Goal: Information Seeking & Learning: Learn about a topic

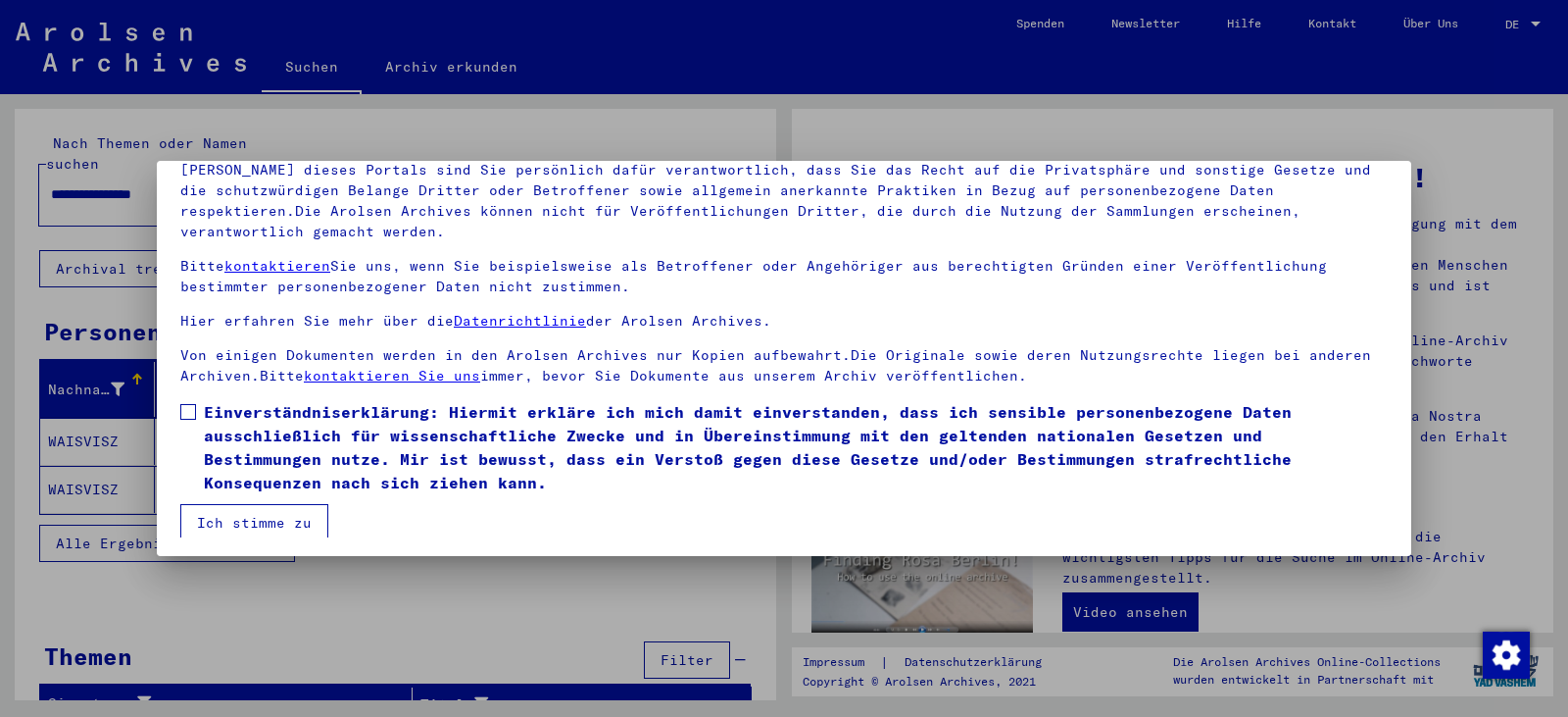
scroll to position [167, 0]
click at [195, 408] on span at bounding box center [188, 409] width 16 height 16
click at [251, 507] on button "Ich stimme zu" at bounding box center [254, 520] width 148 height 38
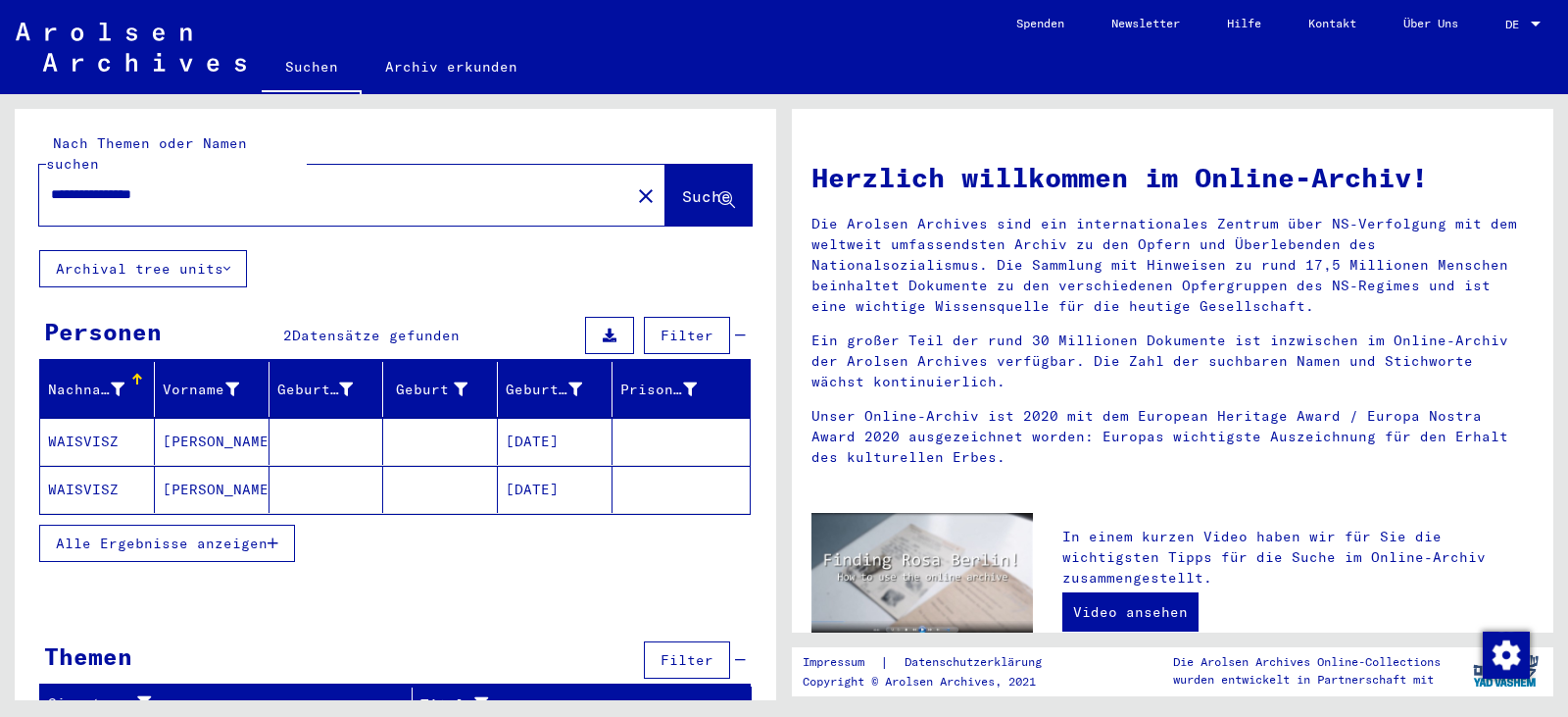
click at [202, 425] on mat-cell "[PERSON_NAME]" at bounding box center [212, 442] width 115 height 48
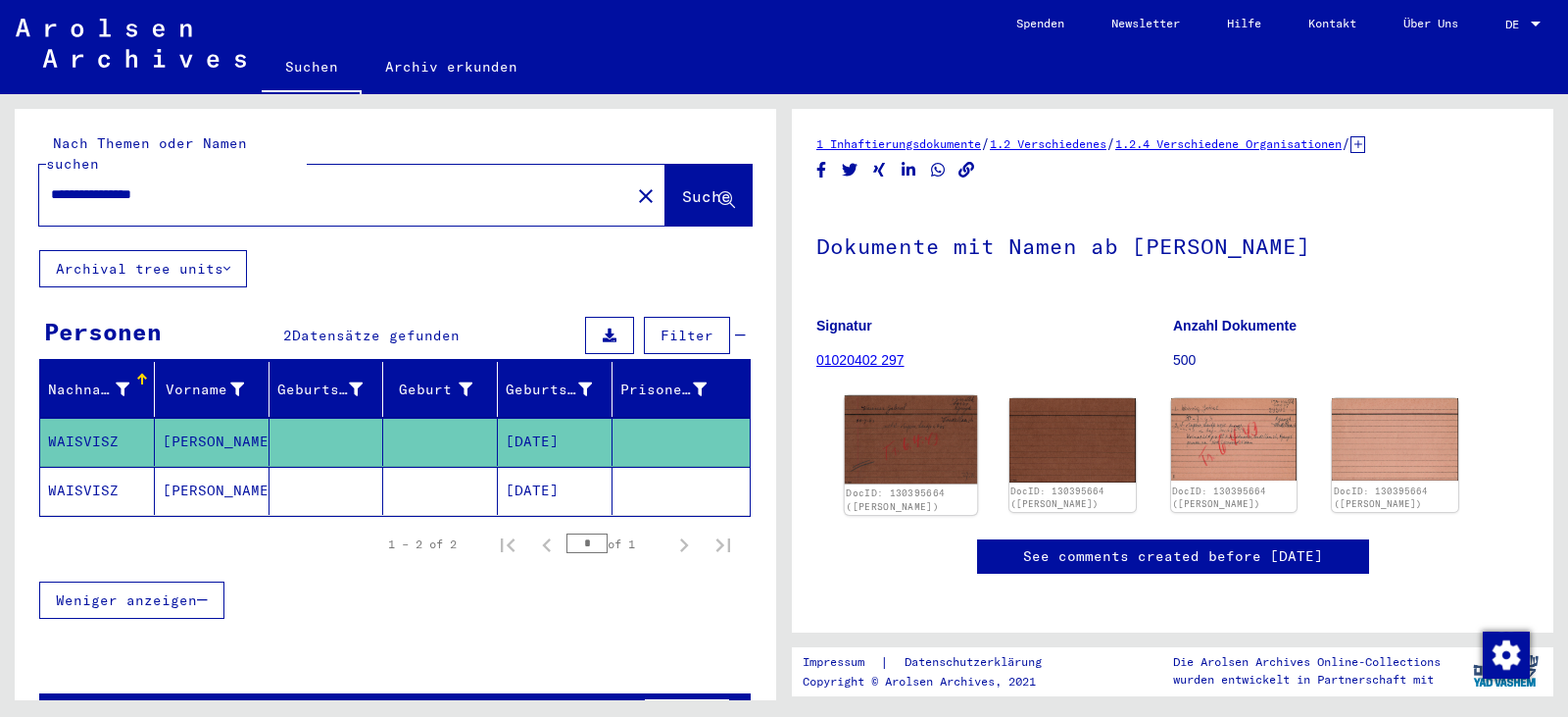
click at [910, 435] on img at bounding box center [912, 439] width 133 height 88
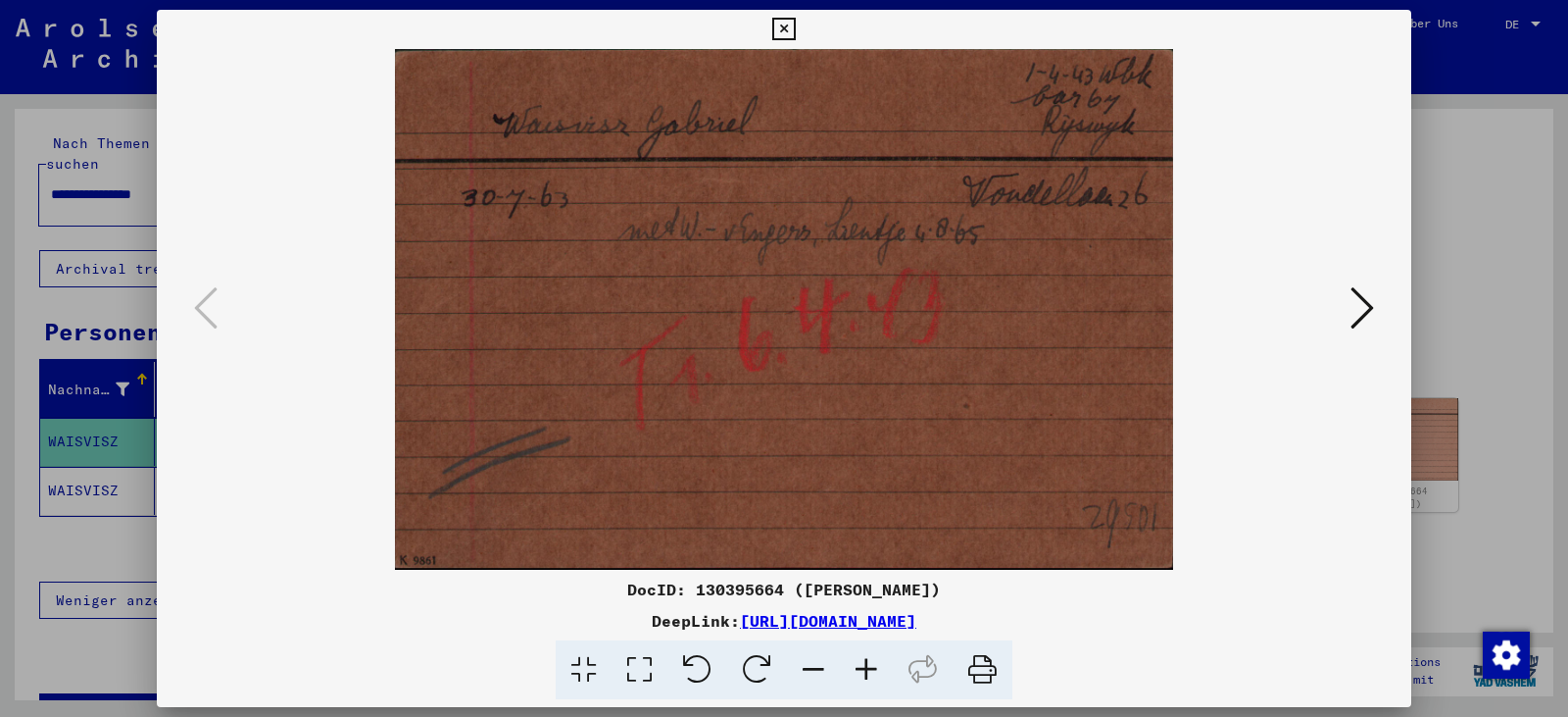
click at [1371, 311] on icon at bounding box center [1363, 308] width 24 height 48
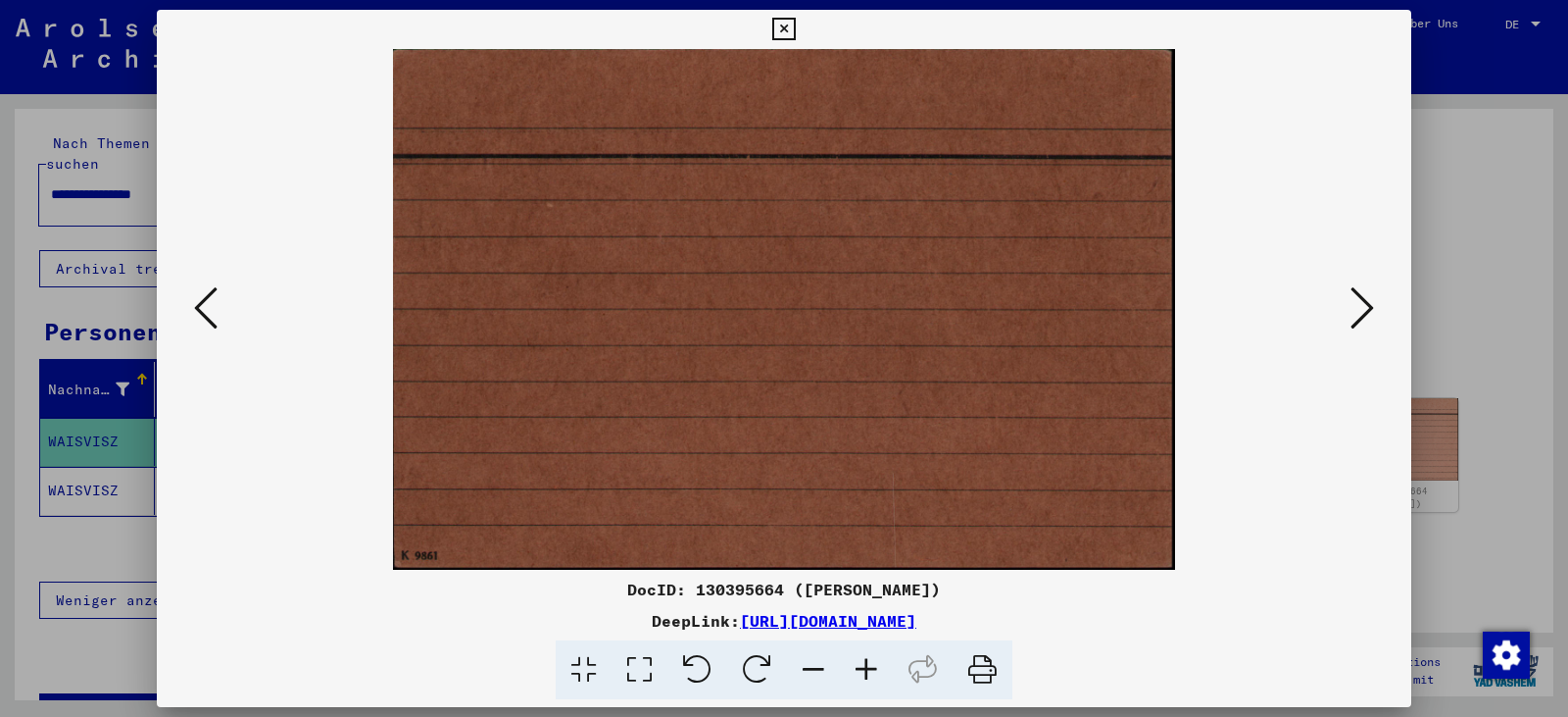
click at [1371, 311] on icon at bounding box center [1363, 308] width 24 height 48
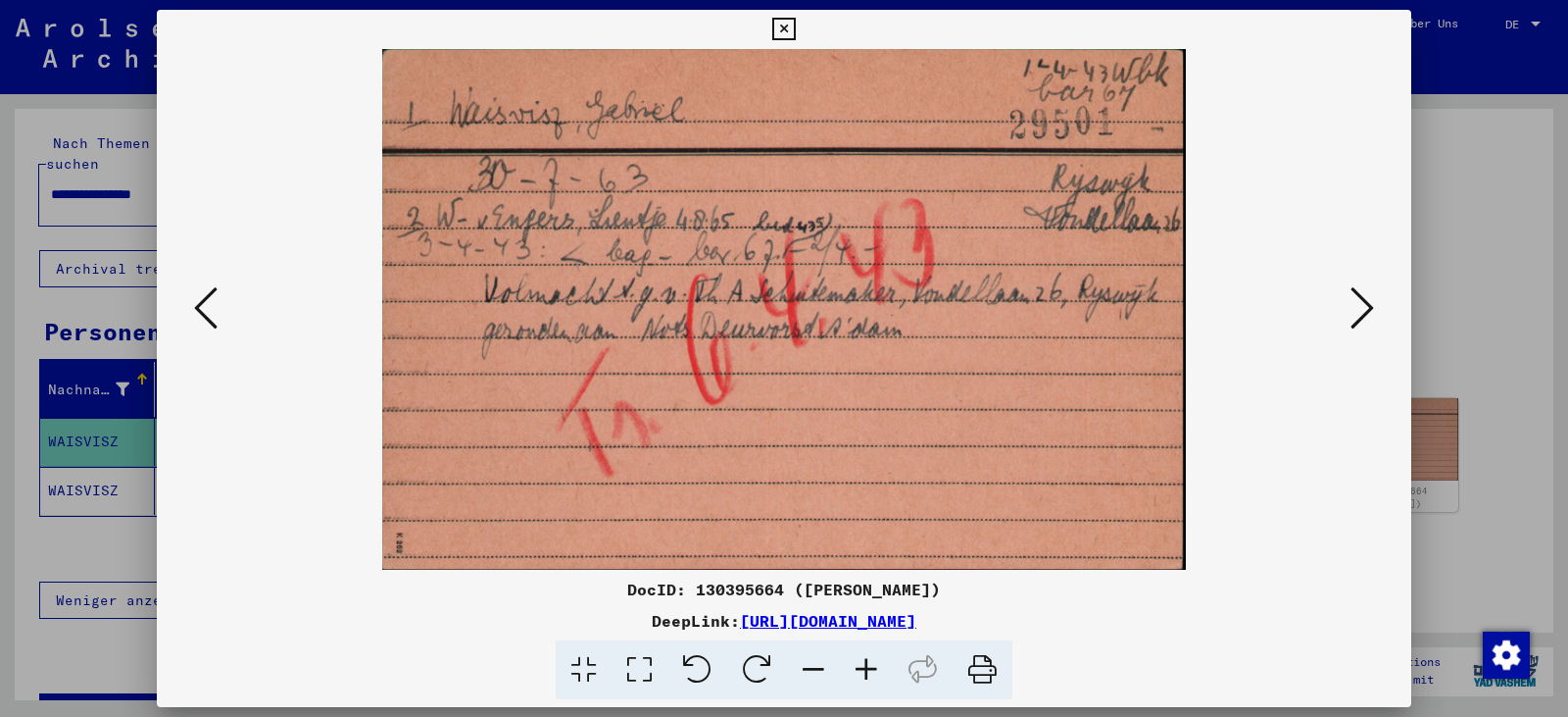
click at [1355, 302] on icon at bounding box center [1363, 308] width 24 height 48
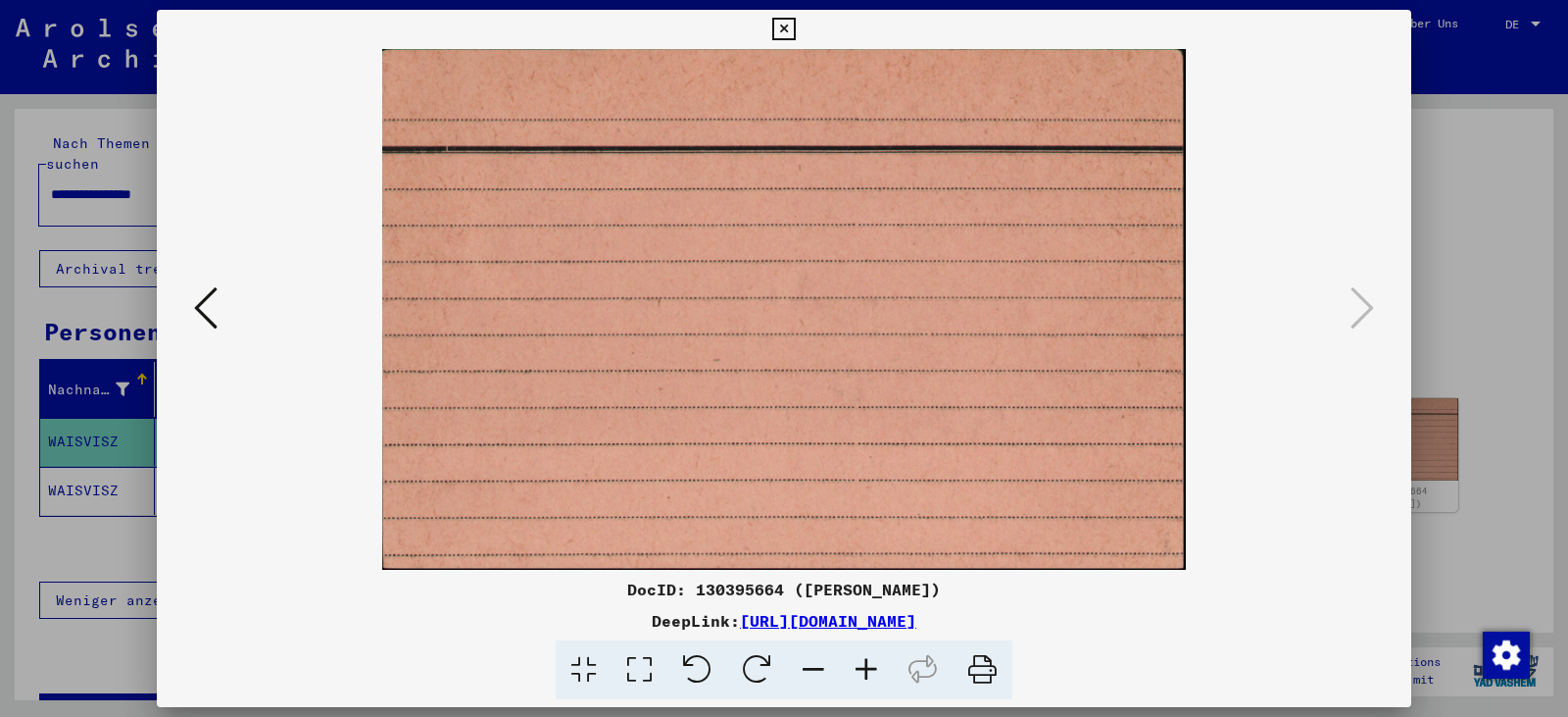
click at [787, 25] on icon at bounding box center [783, 30] width 23 height 24
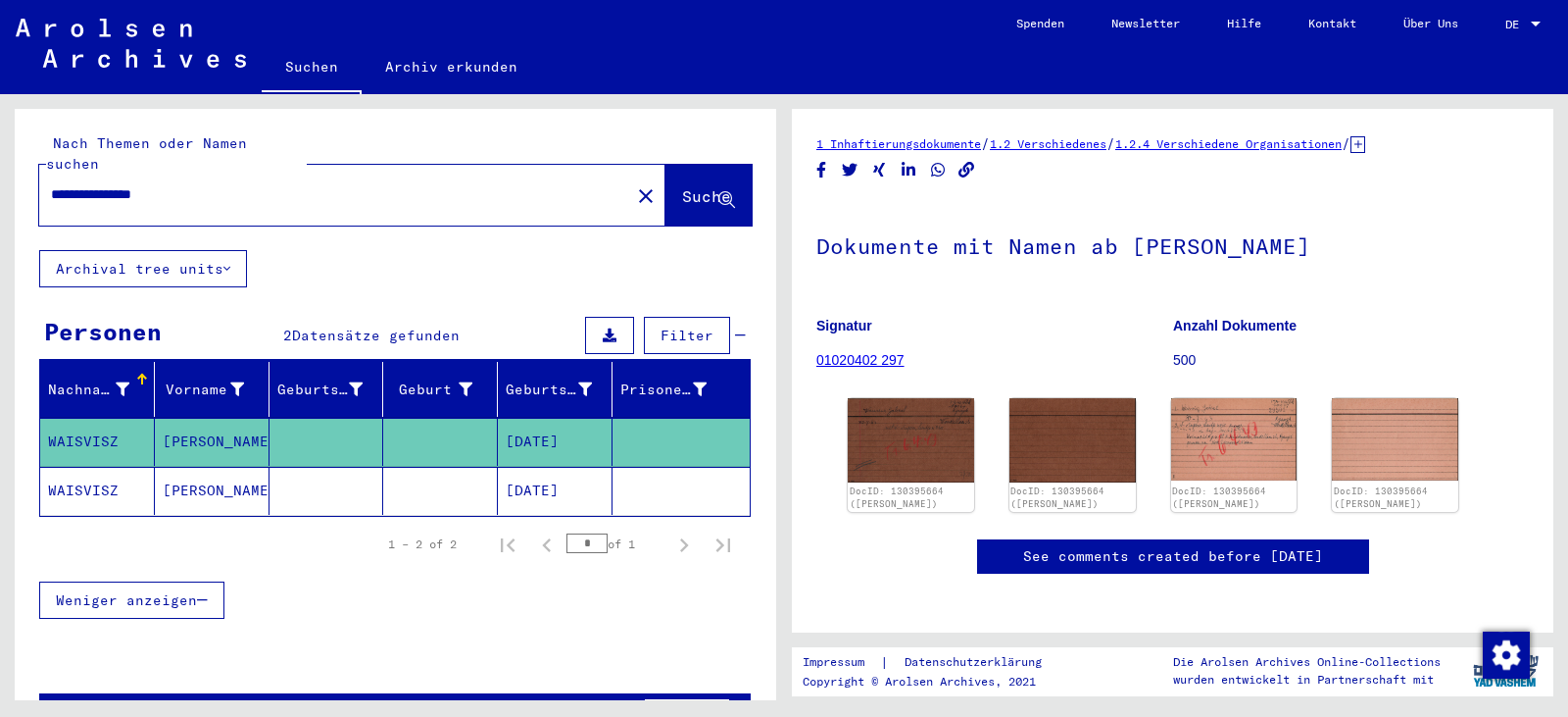
drag, startPoint x: 112, startPoint y: 177, endPoint x: 51, endPoint y: 175, distance: 61.0
click at [51, 184] on input "**********" at bounding box center [334, 194] width 567 height 21
type input "**********"
click at [682, 186] on span "Suche" at bounding box center [707, 196] width 49 height 20
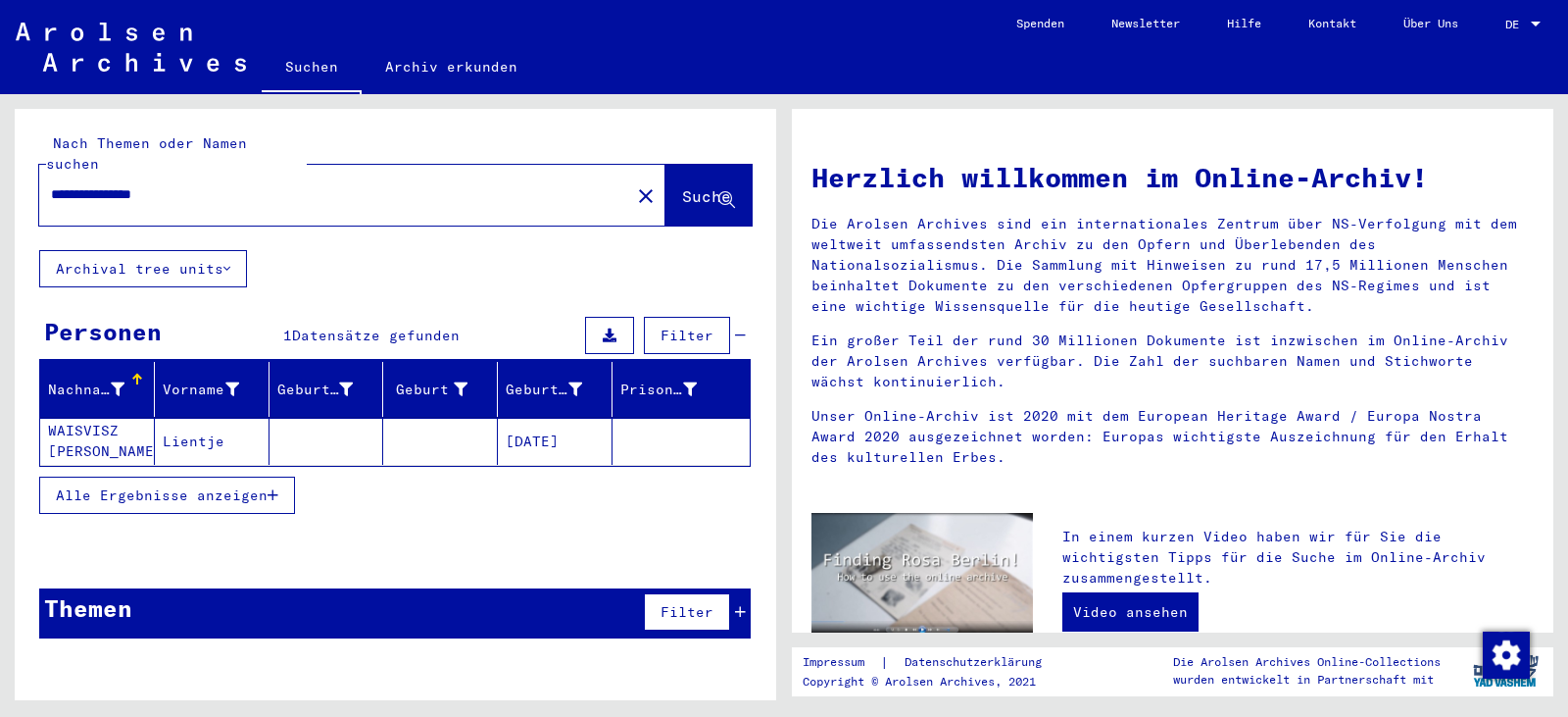
click at [112, 418] on mat-cell "WAISVISZ [PERSON_NAME]" at bounding box center [98, 442] width 115 height 48
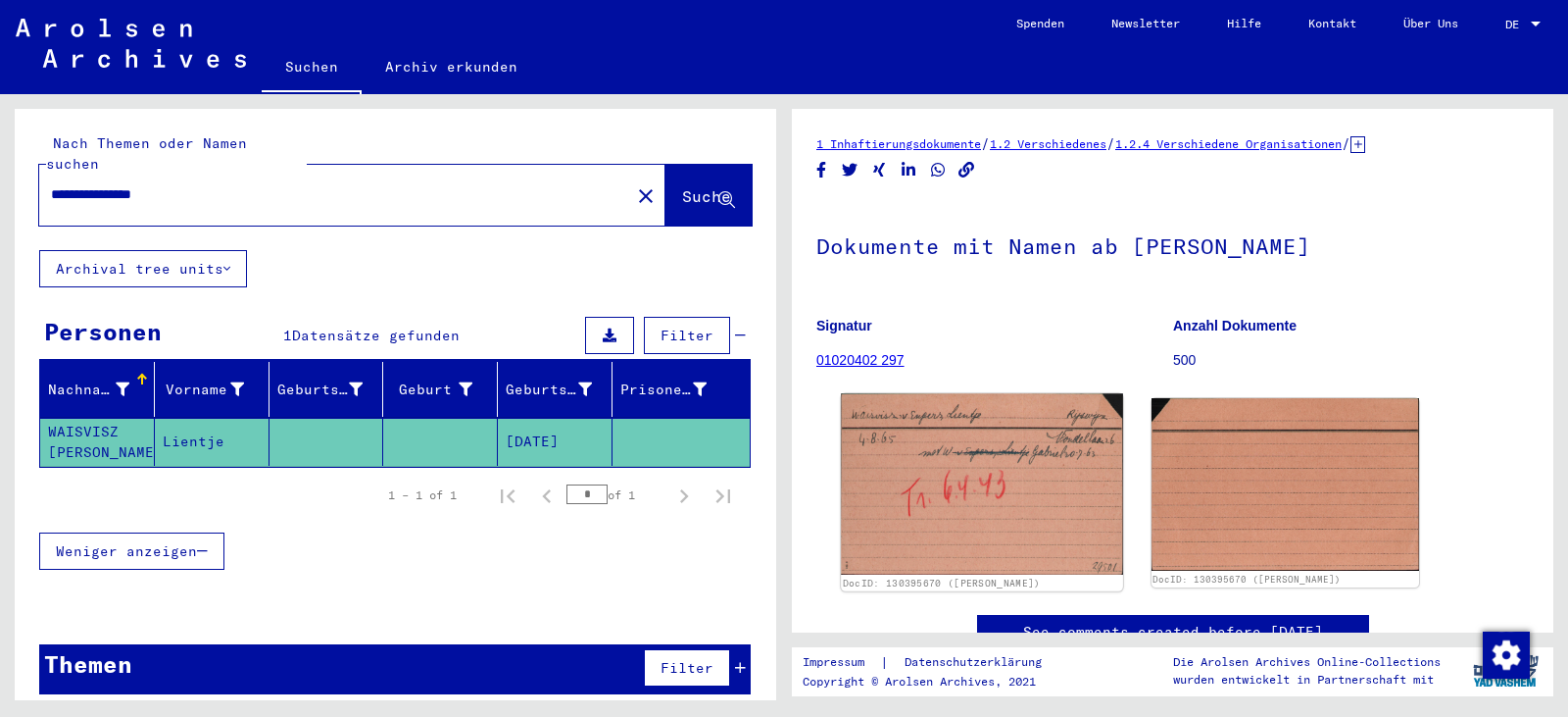
click at [908, 516] on img at bounding box center [982, 483] width 281 height 181
